Goal: Task Accomplishment & Management: Manage account settings

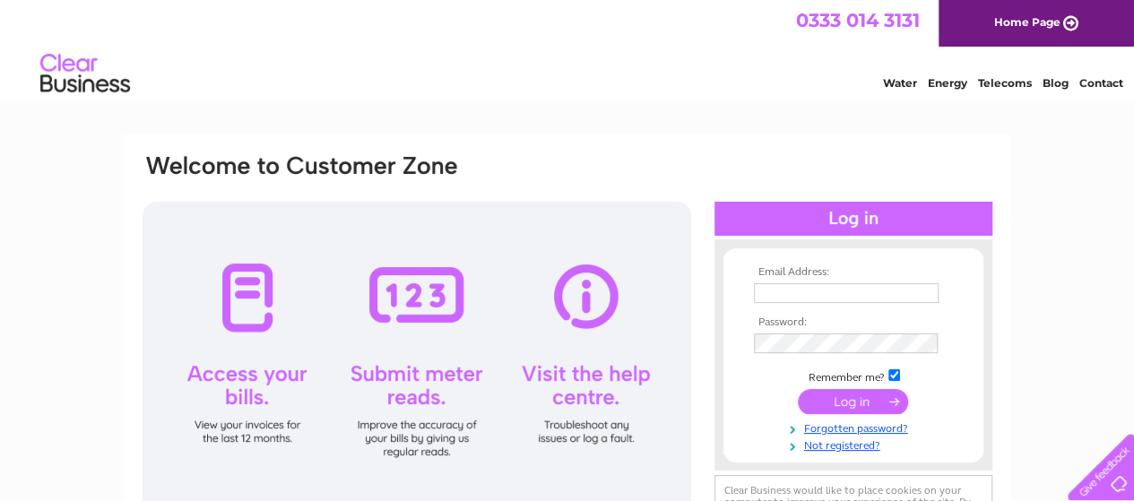
type input "[EMAIL_ADDRESS][DOMAIN_NAME]"
click at [857, 404] on input "submit" at bounding box center [853, 401] width 110 height 25
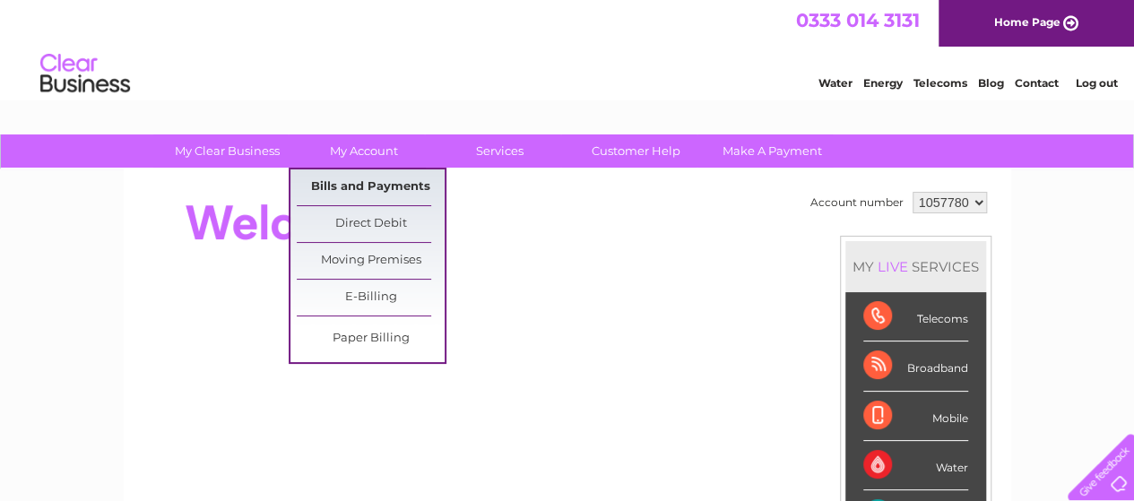
click at [356, 178] on link "Bills and Payments" at bounding box center [371, 187] width 148 height 36
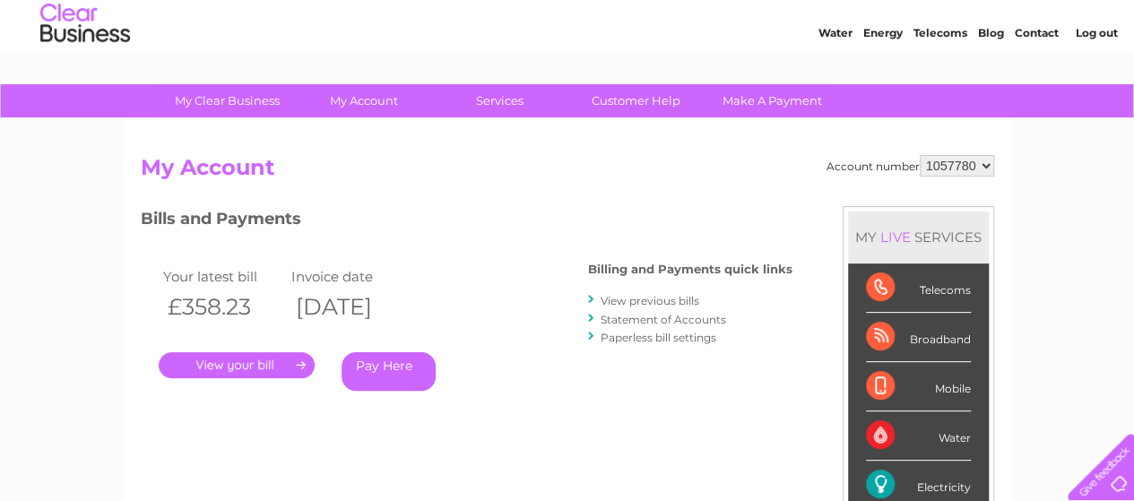
scroll to position [90, 0]
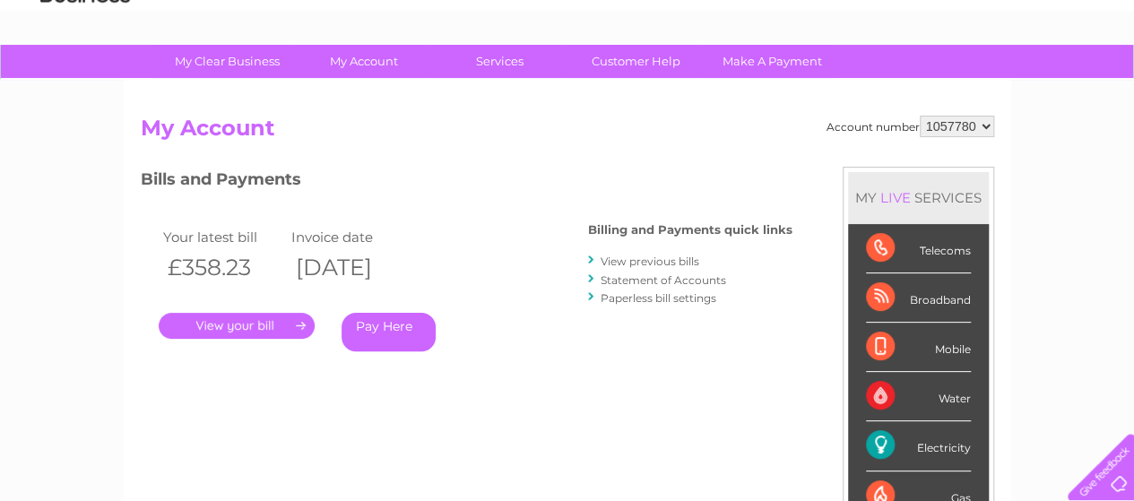
click at [233, 327] on link "." at bounding box center [237, 326] width 156 height 26
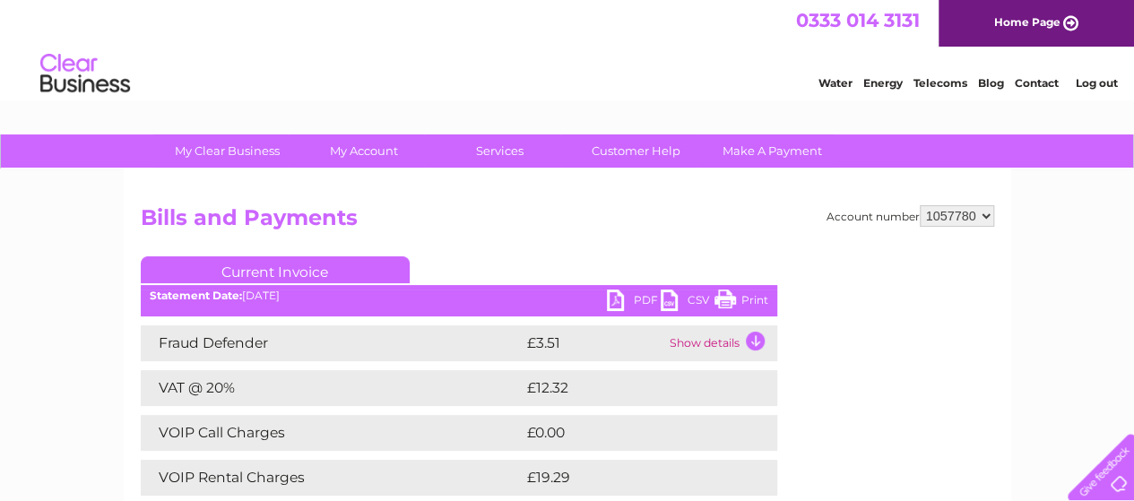
click at [611, 300] on link "PDF" at bounding box center [634, 303] width 54 height 26
